Goal: Download file/media

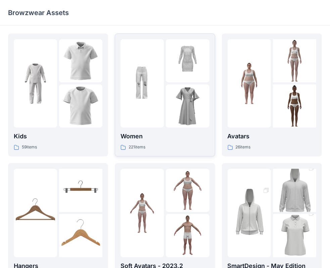
click at [170, 94] on img at bounding box center [187, 106] width 43 height 43
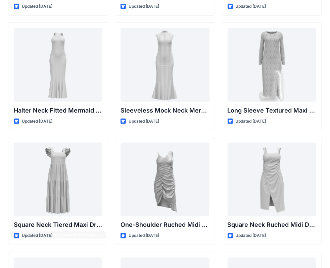
scroll to position [363, 0]
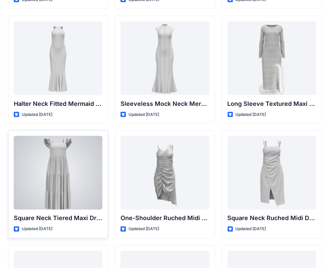
click at [74, 179] on div at bounding box center [58, 173] width 89 height 74
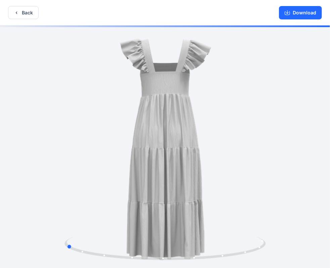
drag, startPoint x: 200, startPoint y: 118, endPoint x: 100, endPoint y: 127, distance: 100.0
click at [100, 127] on div at bounding box center [165, 147] width 330 height 244
drag, startPoint x: 100, startPoint y: 127, endPoint x: 106, endPoint y: 126, distance: 6.5
click at [102, 126] on div at bounding box center [165, 147] width 330 height 244
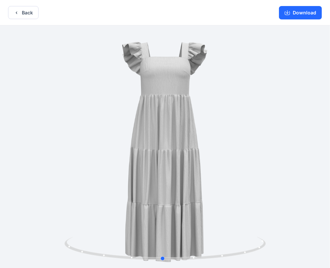
drag, startPoint x: 106, startPoint y: 126, endPoint x: 199, endPoint y: 136, distance: 92.7
click at [199, 136] on div at bounding box center [165, 147] width 330 height 244
click at [303, 15] on button "Download" at bounding box center [300, 12] width 43 height 13
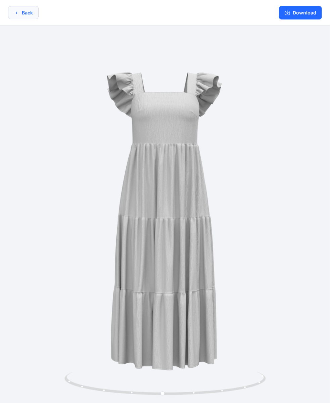
click at [26, 11] on button "Back" at bounding box center [23, 12] width 31 height 13
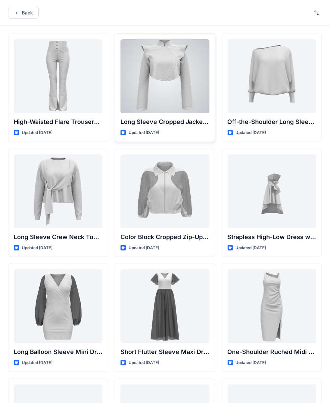
click at [176, 70] on div at bounding box center [164, 76] width 89 height 74
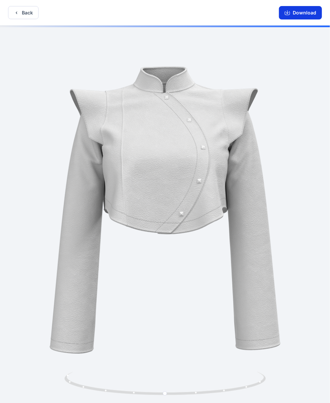
click at [293, 9] on button "Download" at bounding box center [300, 12] width 43 height 13
